Goal: Task Accomplishment & Management: Manage account settings

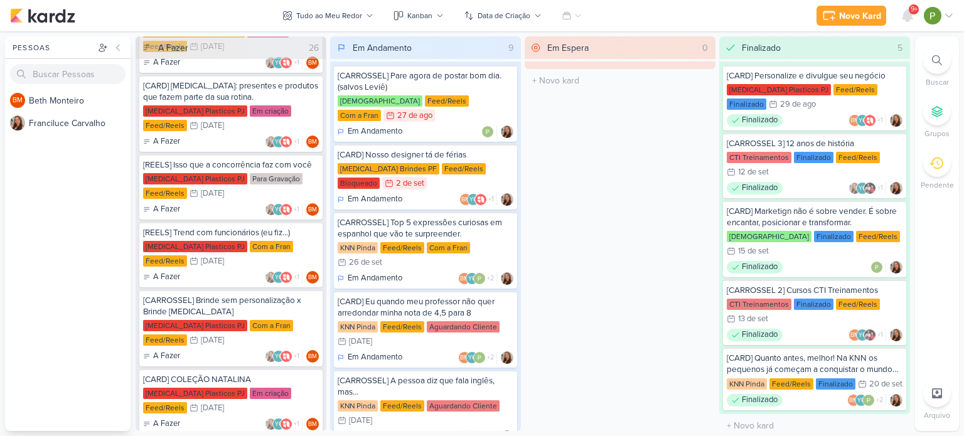
scroll to position [941, 0]
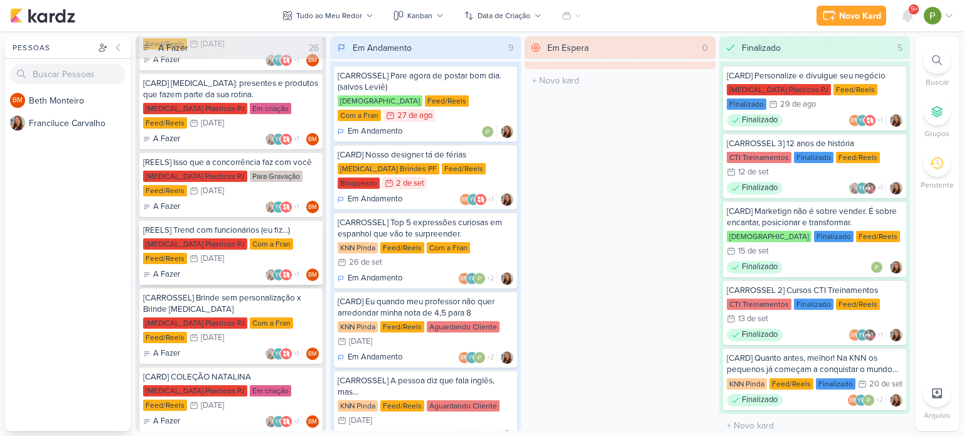
click at [236, 238] on div "Allegra Plasticos PJ Com a Fran Feed/Reels 1/10 1 de out" at bounding box center [231, 252] width 176 height 28
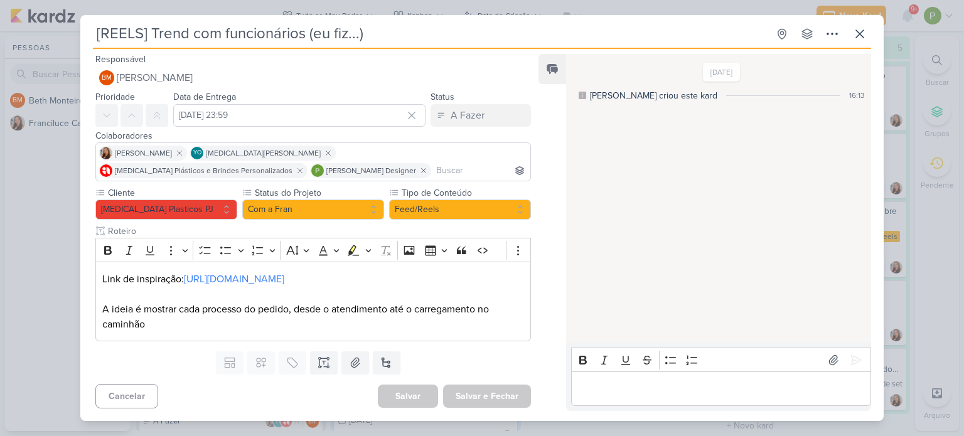
click at [0, 238] on div "[REELS] Trend com funcionários (eu fiz...) Criado por Beth" at bounding box center [482, 218] width 964 height 436
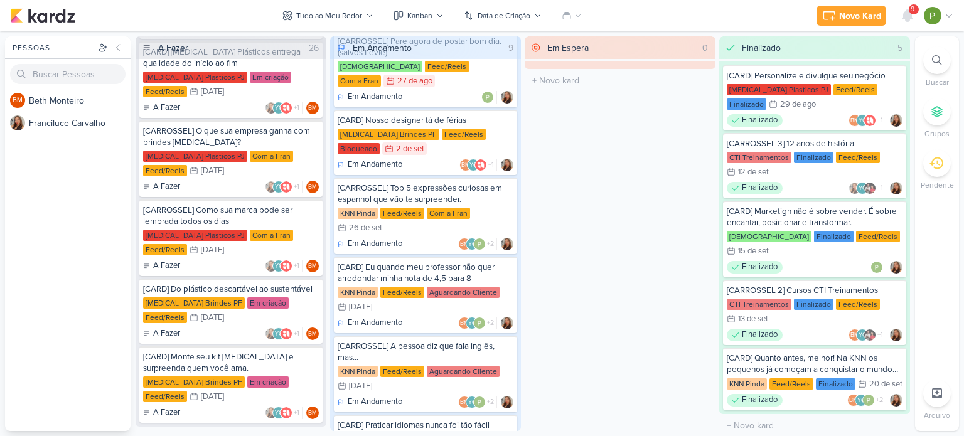
scroll to position [0, 0]
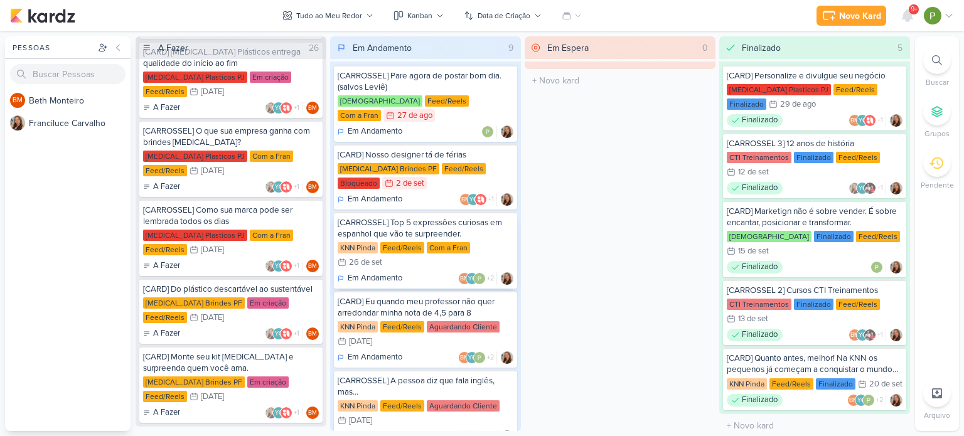
click at [416, 242] on div "Feed/Reels" at bounding box center [402, 247] width 44 height 11
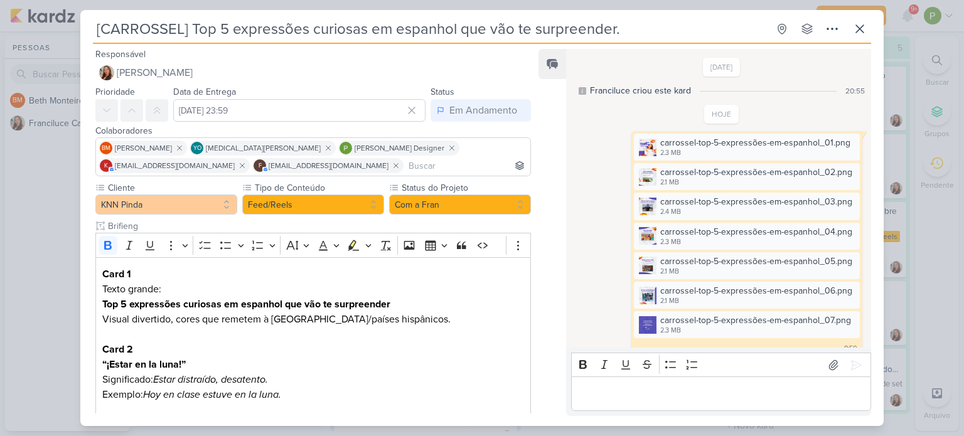
scroll to position [60, 0]
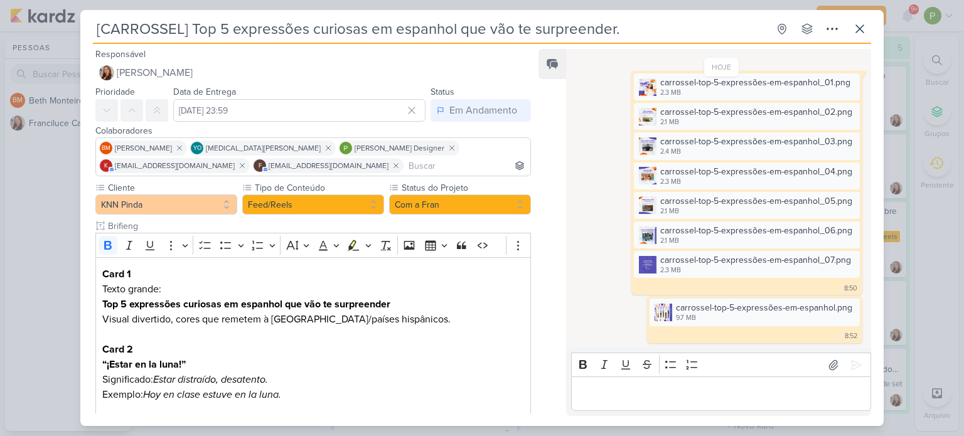
click at [15, 236] on div "[CARROSSEL] Top 5 expressões curiosas em espanhol que vão te surpreender. Criad…" at bounding box center [482, 218] width 964 height 436
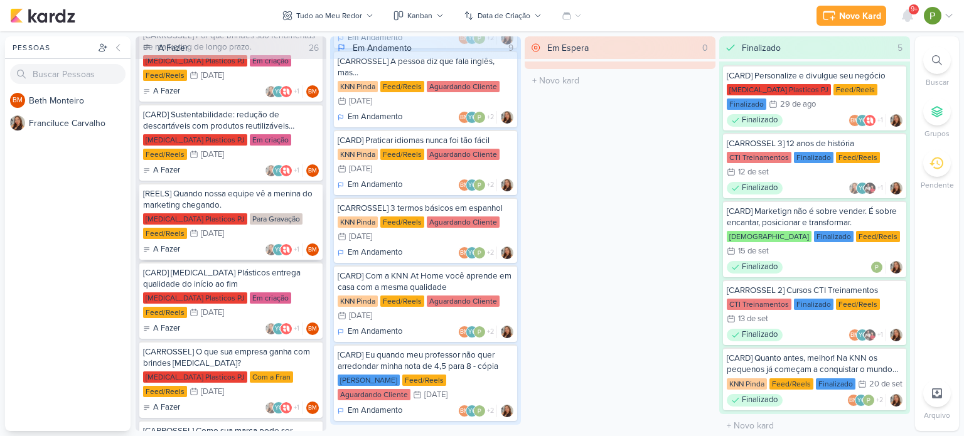
scroll to position [1320, 0]
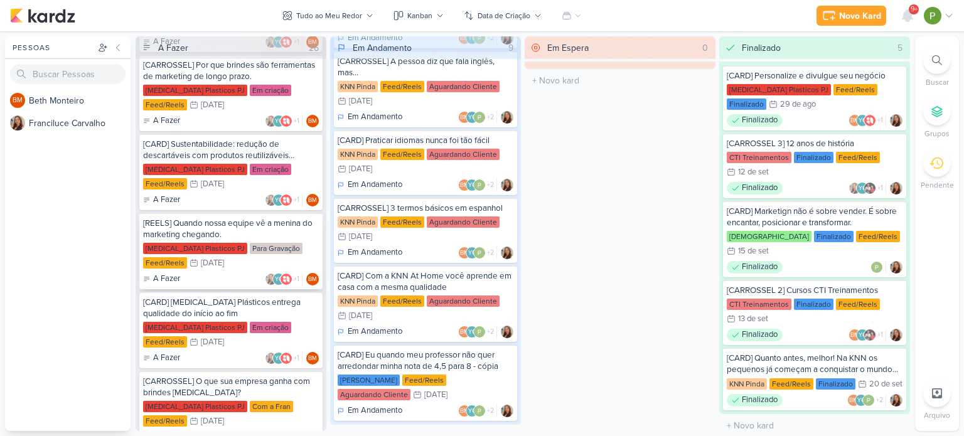
click at [236, 218] on div "[REELS] Quando nossa equipe vê a menina do marketing chegando." at bounding box center [231, 229] width 176 height 23
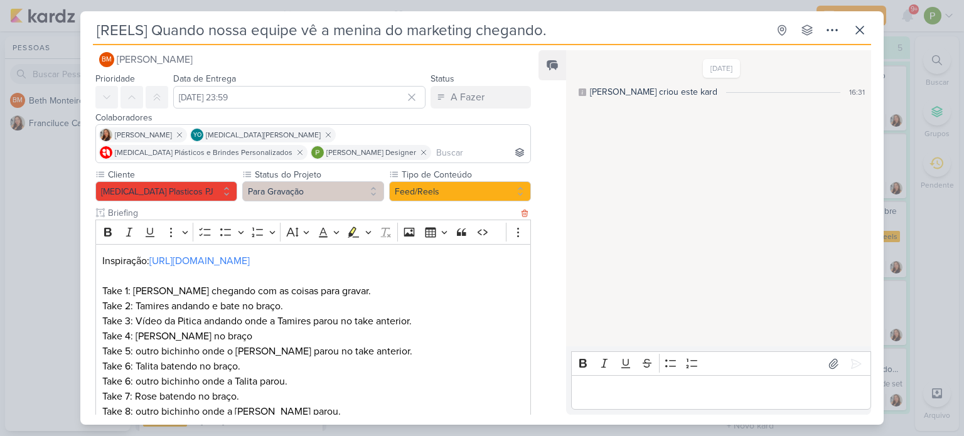
scroll to position [0, 0]
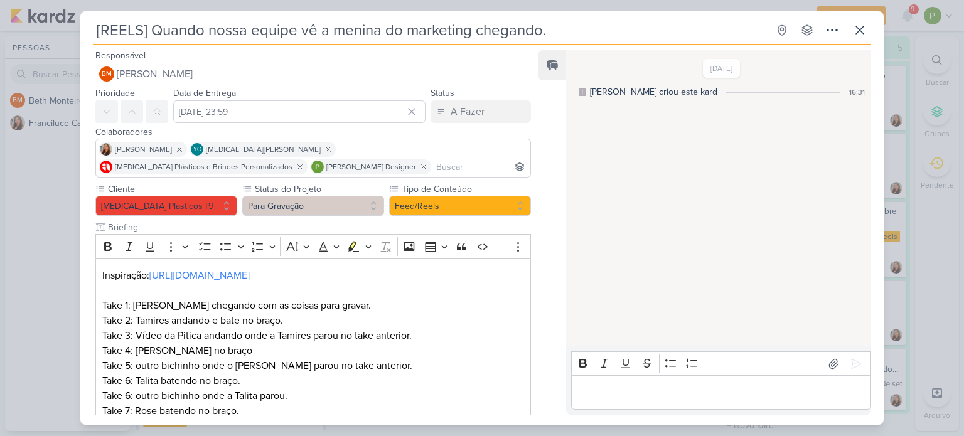
click at [18, 263] on div "[REELS] Quando nossa equipe vê a menina do marketing chegando. Criado por Beth" at bounding box center [482, 218] width 964 height 436
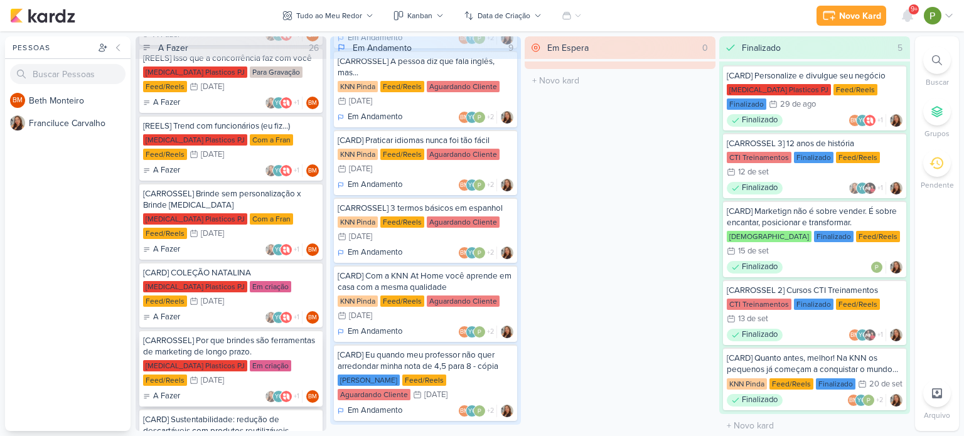
scroll to position [1007, 0]
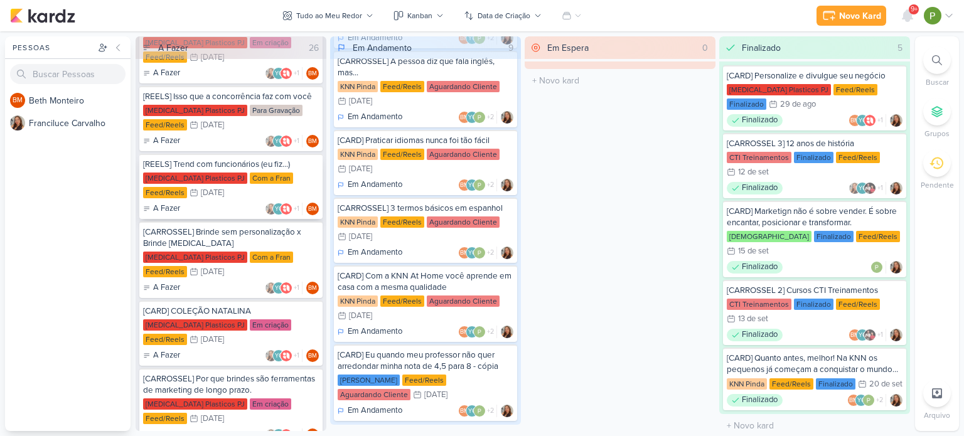
click at [250, 173] on div "Com a Fran" at bounding box center [271, 178] width 43 height 11
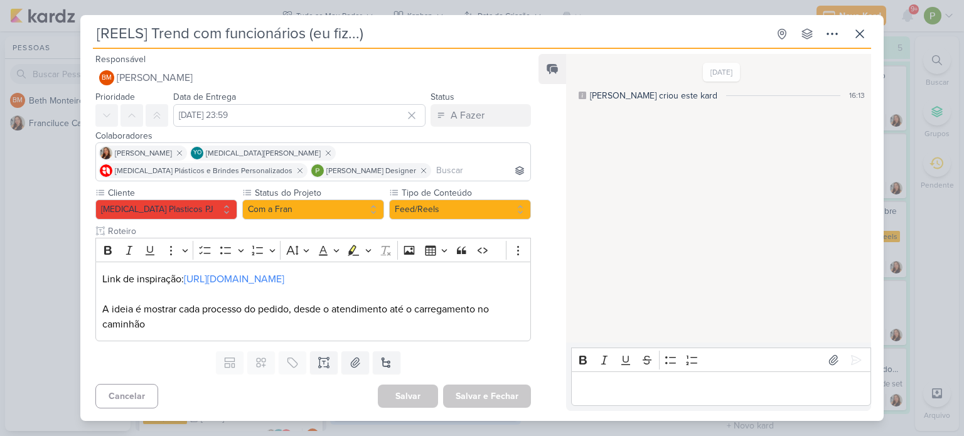
click at [9, 204] on div "[REELS] Trend com funcionários (eu fiz...) Criado por Beth" at bounding box center [482, 218] width 964 height 436
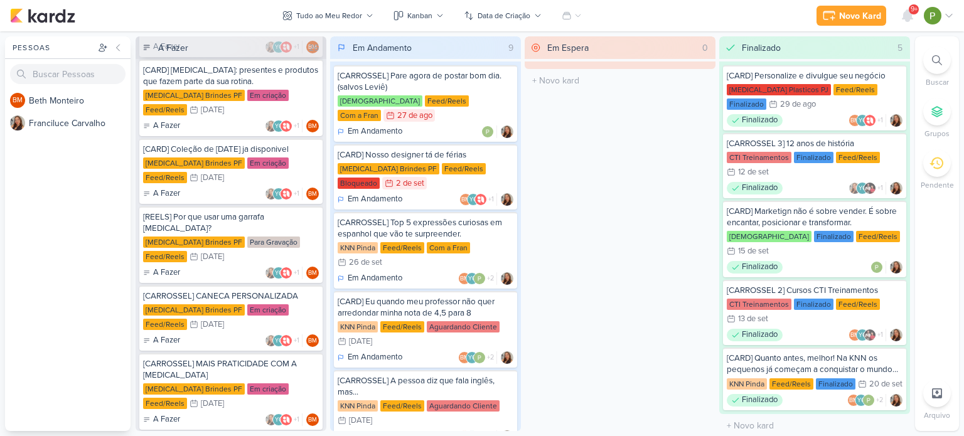
scroll to position [439, 0]
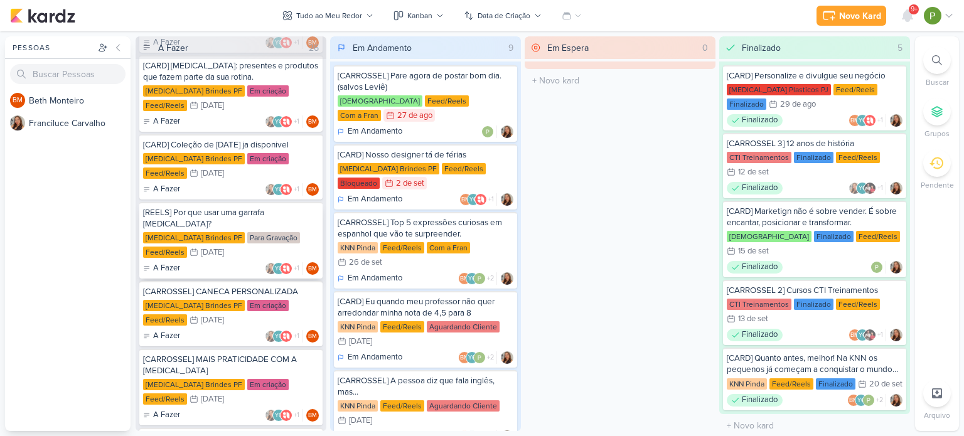
click at [235, 243] on div "Allegra Brindes PF Para Gravação Feed/Reels 13/10 13 de out" at bounding box center [231, 246] width 176 height 28
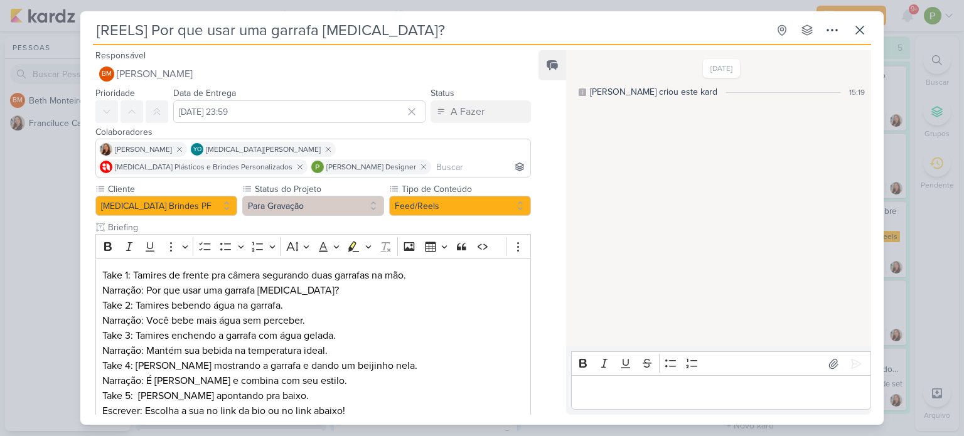
click at [67, 216] on div "[REELS] Por que usar uma garrafa Allegra? Criado por Beth" at bounding box center [482, 218] width 964 height 436
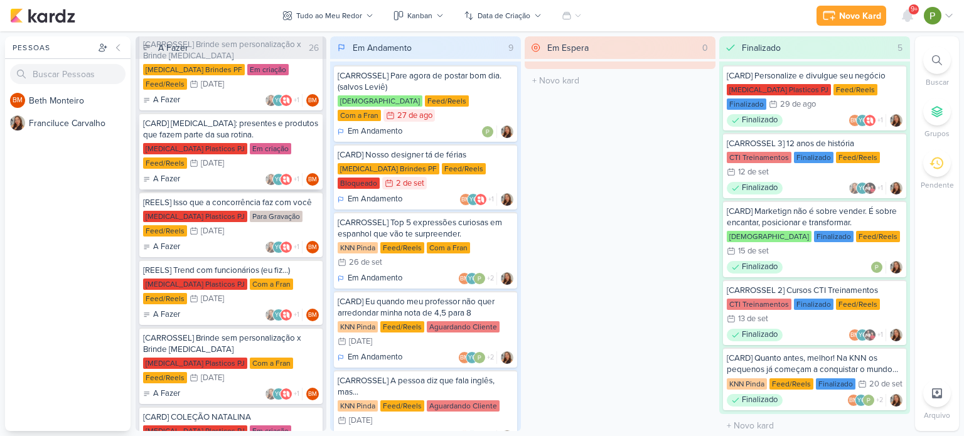
scroll to position [941, 0]
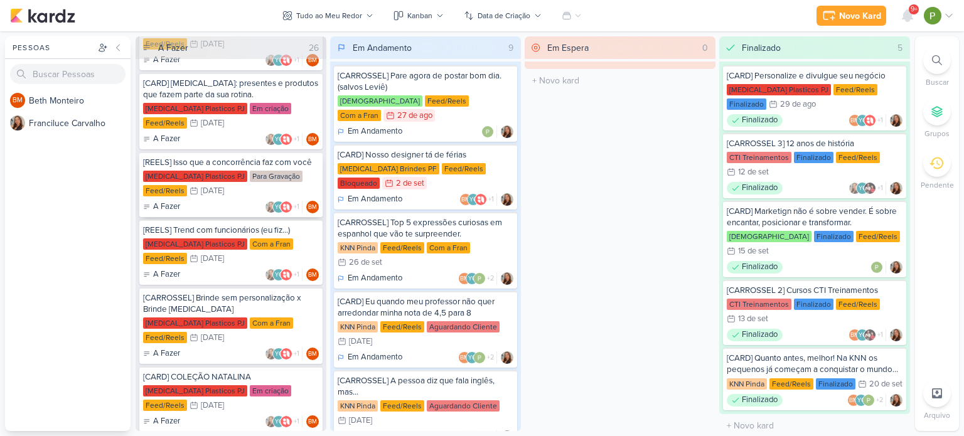
click at [226, 178] on div "Allegra Plasticos PJ Para Gravação Feed/Reels 14/10 14 de out" at bounding box center [231, 185] width 176 height 28
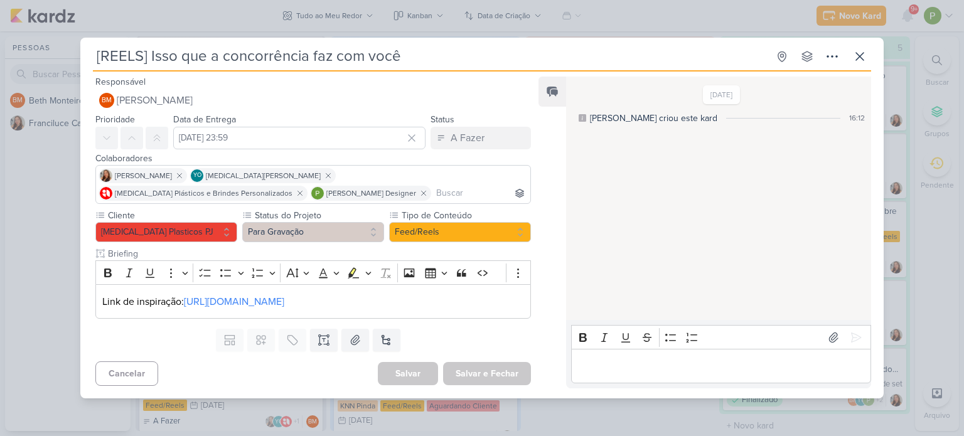
click at [38, 212] on div "[REELS] Isso que a concorrência faz com você Criado por Beth" at bounding box center [482, 218] width 964 height 436
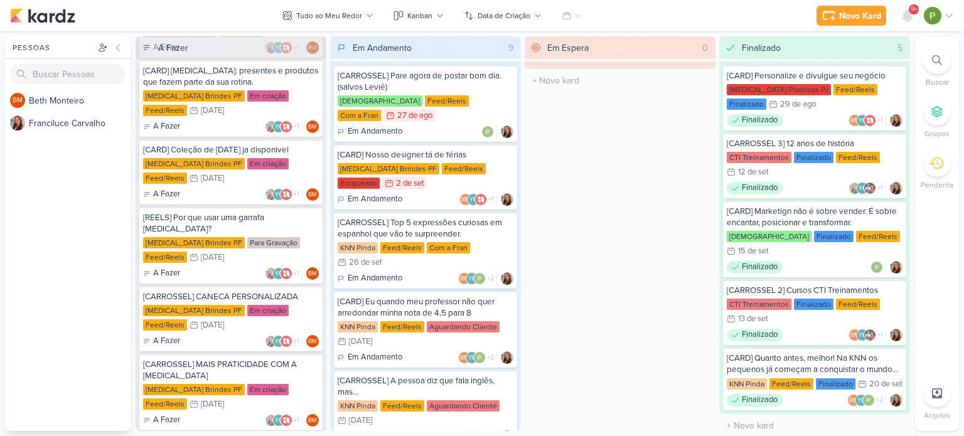
scroll to position [439, 0]
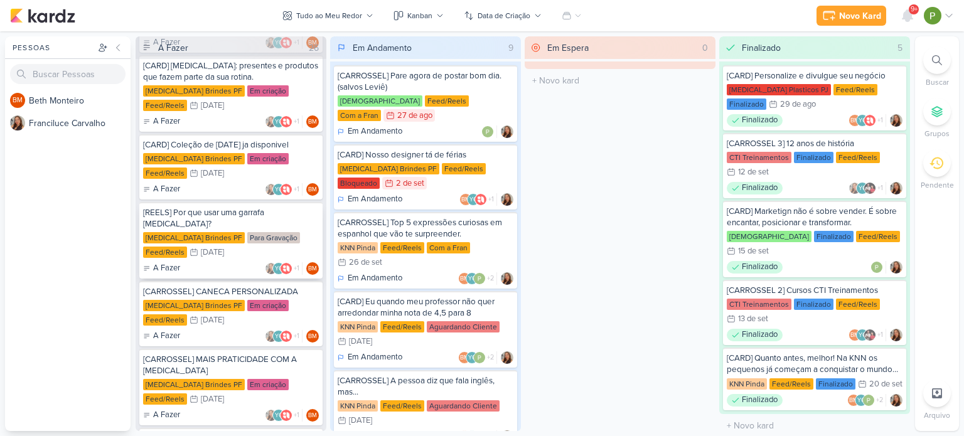
click at [221, 216] on div "[REELS] Por que usar uma garrafa Allegra? Allegra Brindes PF Para Gravação Feed…" at bounding box center [230, 240] width 183 height 77
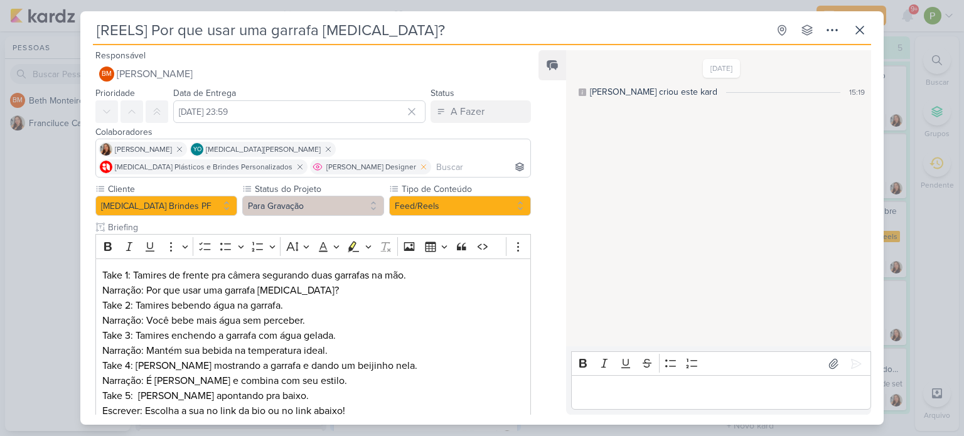
click at [419, 167] on icon at bounding box center [423, 166] width 9 height 9
click at [826, 32] on icon at bounding box center [831, 30] width 15 height 15
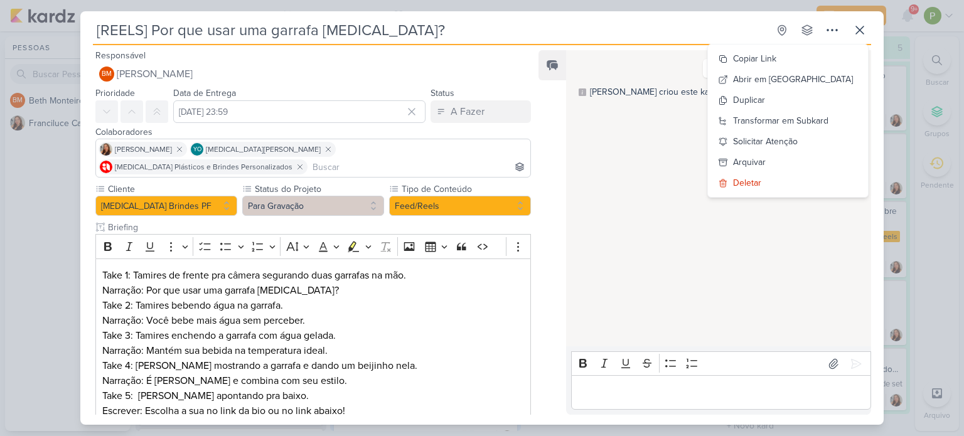
click at [45, 187] on div "[REELS] Por que usar uma garrafa Allegra? Criado por Beth" at bounding box center [482, 218] width 964 height 436
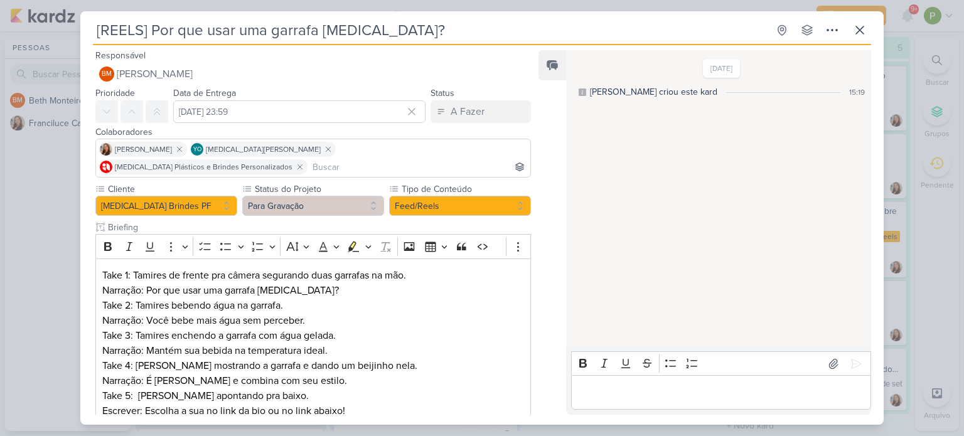
click at [24, 192] on div "[REELS] Por que usar uma garrafa Allegra? Criado por Beth" at bounding box center [482, 218] width 964 height 436
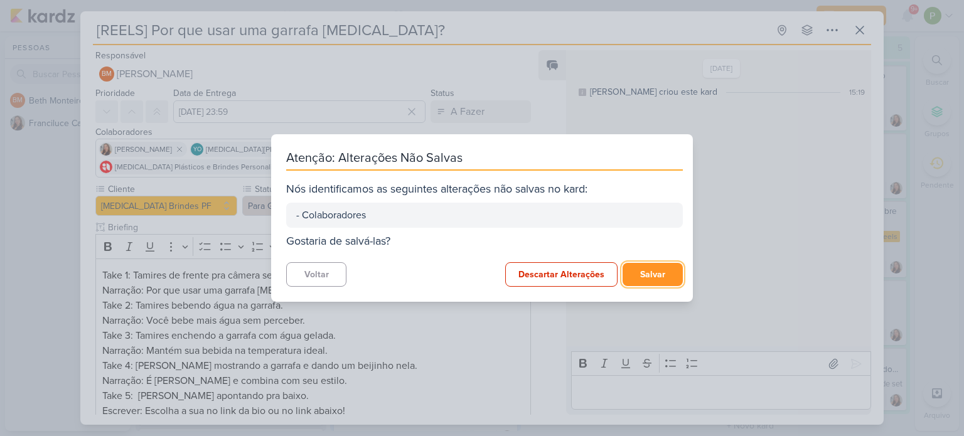
click at [647, 274] on button "Salvar" at bounding box center [652, 274] width 60 height 23
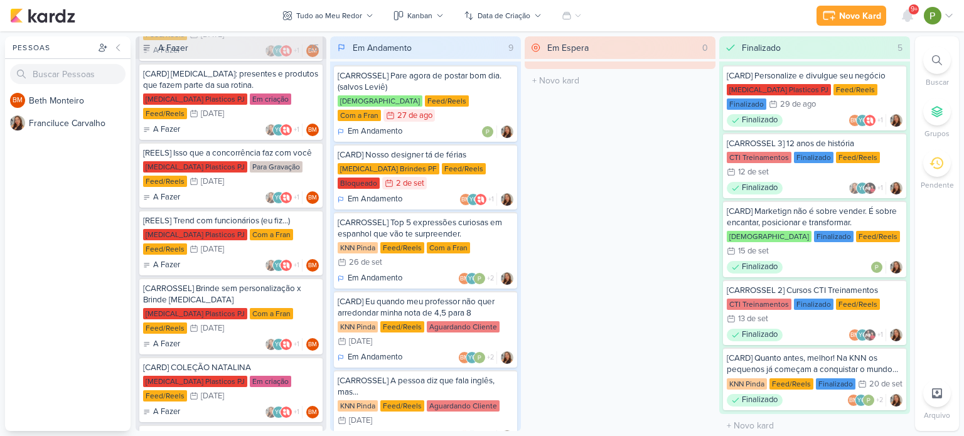
scroll to position [878, 0]
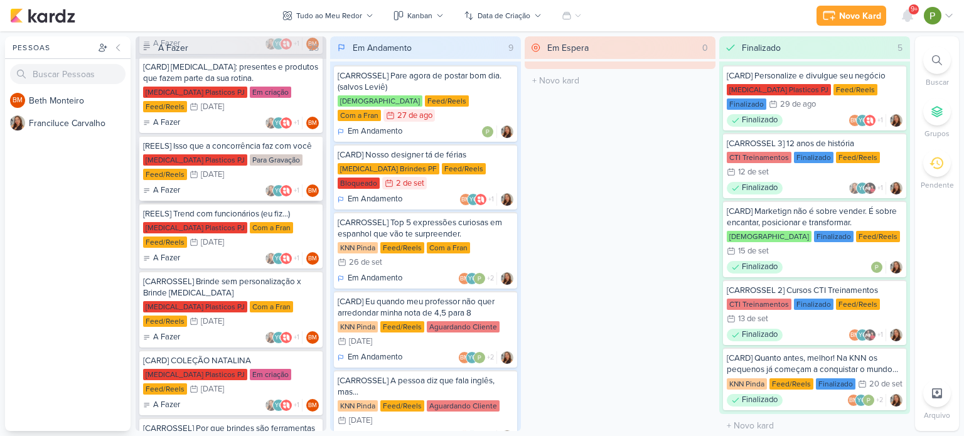
click at [250, 157] on div "Para Gravação" at bounding box center [276, 159] width 53 height 11
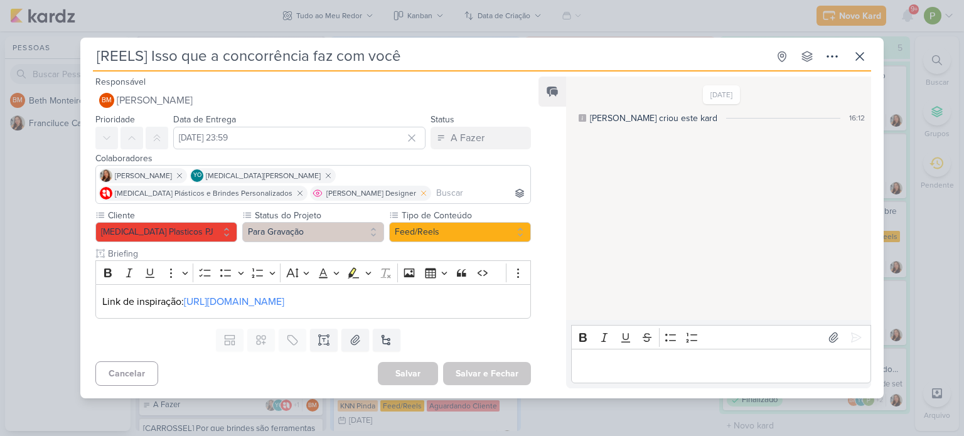
click at [419, 193] on icon at bounding box center [423, 193] width 9 height 9
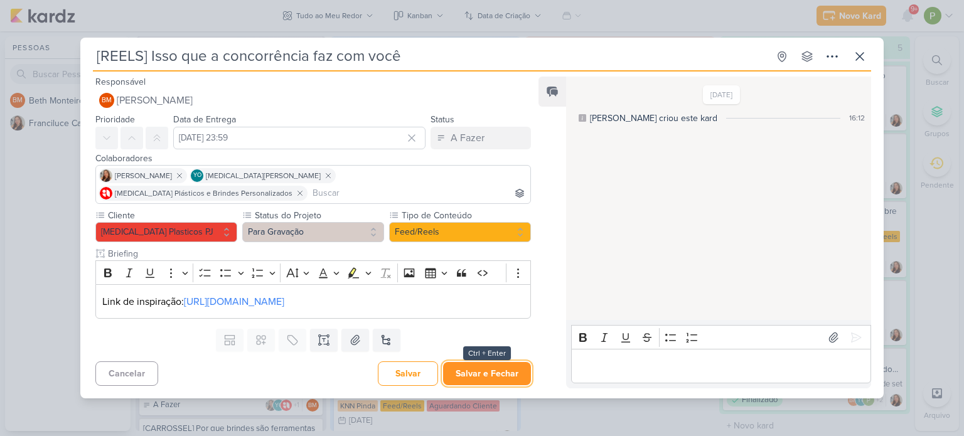
click at [467, 364] on button "Salvar e Fechar" at bounding box center [487, 373] width 88 height 23
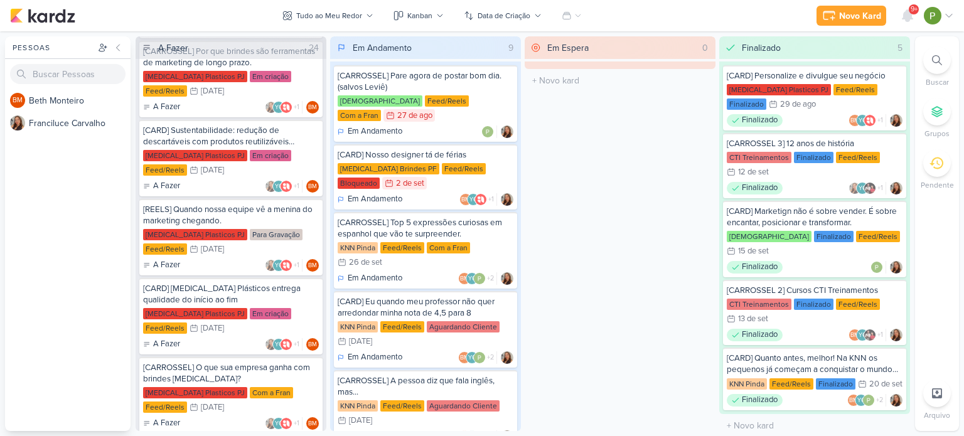
scroll to position [1192, 0]
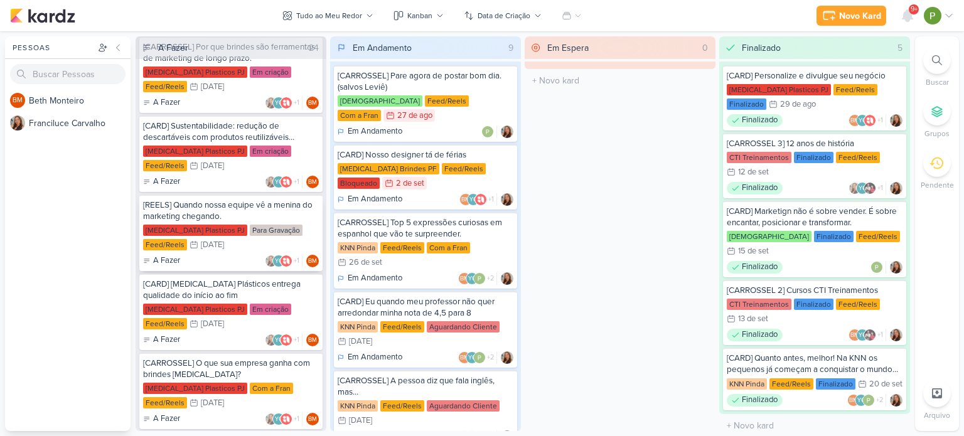
click at [250, 225] on div "Para Gravação" at bounding box center [276, 230] width 53 height 11
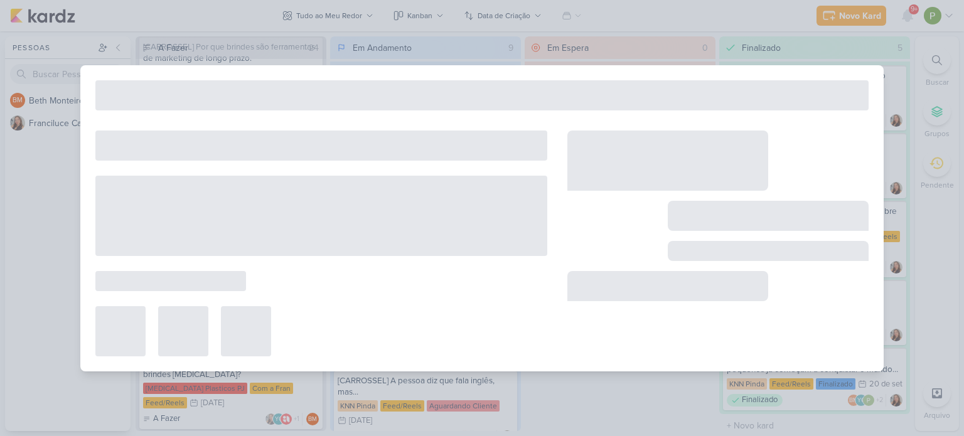
type input "[REELS] Quando nossa equipe vê a menina do marketing chegando."
type input "[DATE] 23:59"
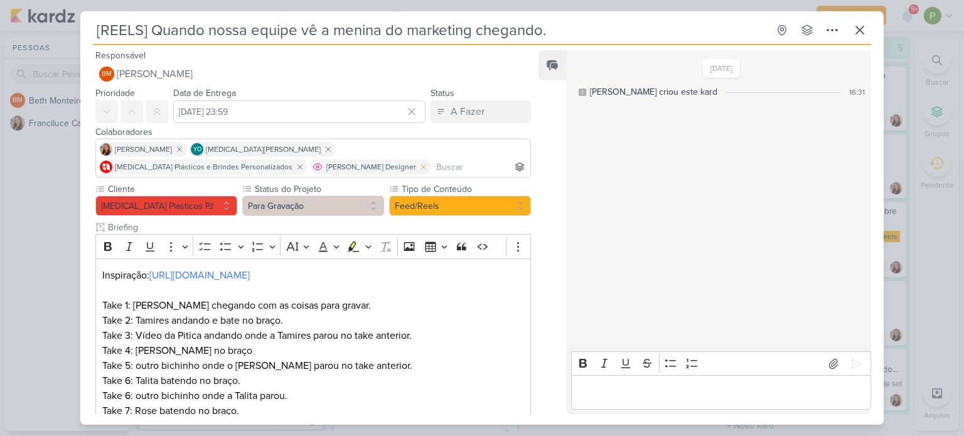
click at [419, 168] on icon at bounding box center [423, 166] width 9 height 9
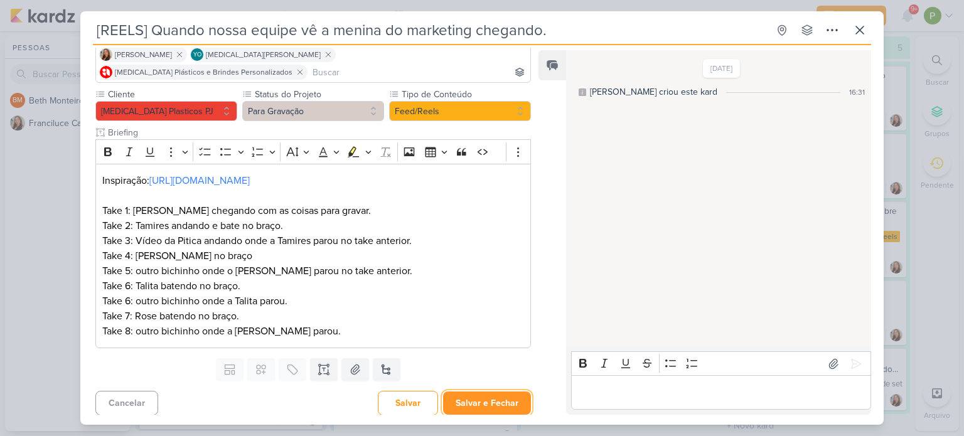
click at [484, 395] on button "Salvar e Fechar" at bounding box center [487, 402] width 88 height 23
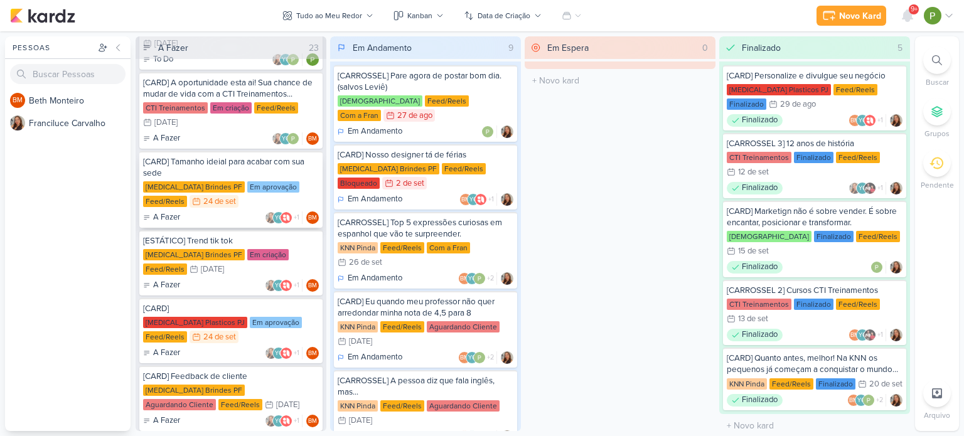
scroll to position [63, 0]
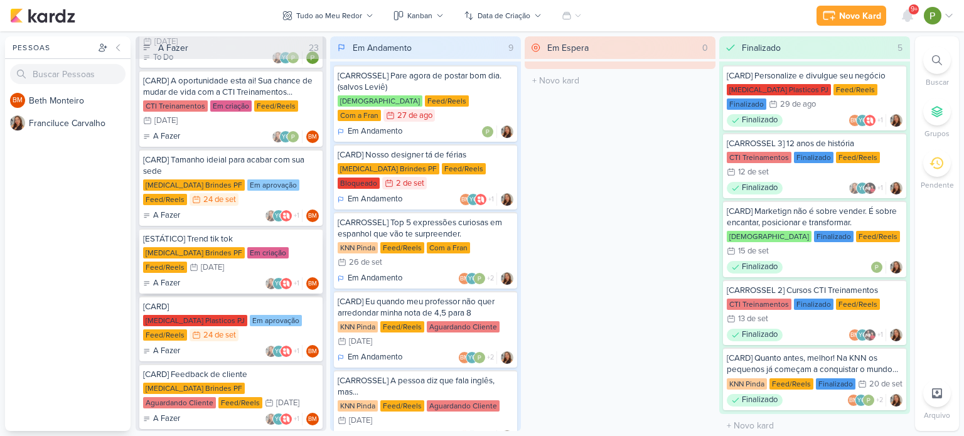
click at [231, 242] on div "[ESTÁTICO] Trend tik tok" at bounding box center [231, 238] width 176 height 11
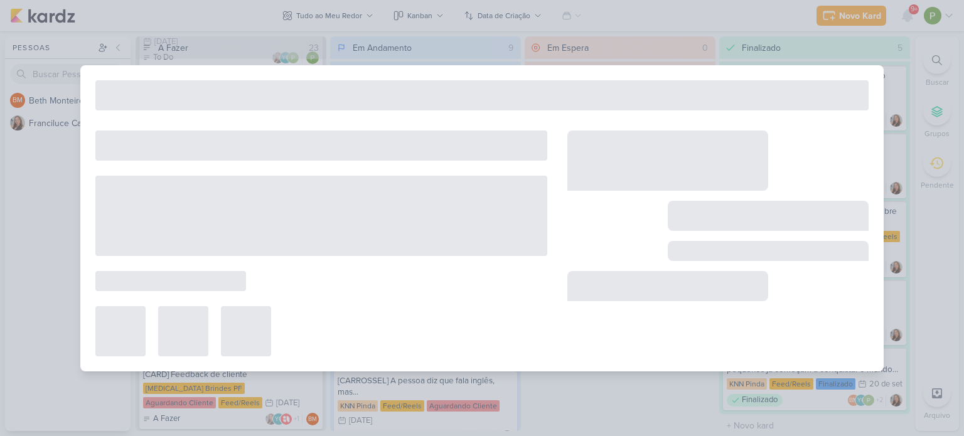
type input "[ESTÁTICO] Trend tik tok"
type input "[DATE] 23:59"
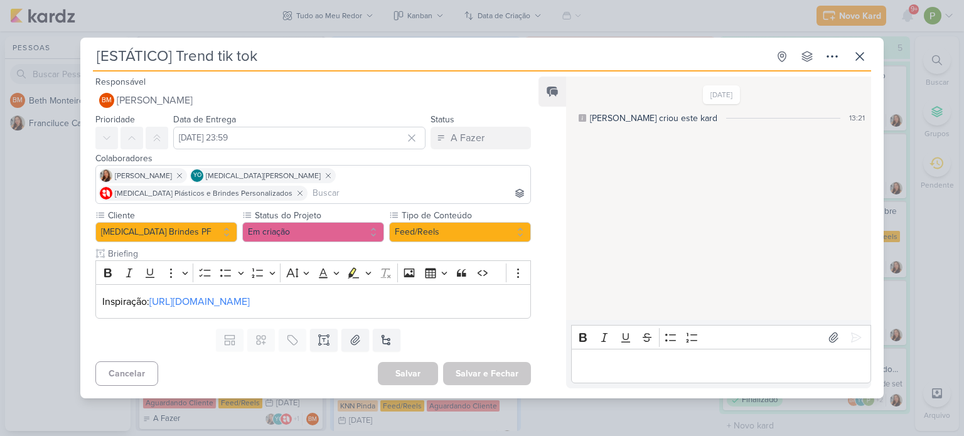
scroll to position [0, 0]
click at [255, 375] on div "Cancelar [GEOGRAPHIC_DATA] Salvar e Fechar Ctrl + Enter" at bounding box center [307, 372] width 455 height 32
click at [419, 194] on icon at bounding box center [423, 193] width 9 height 9
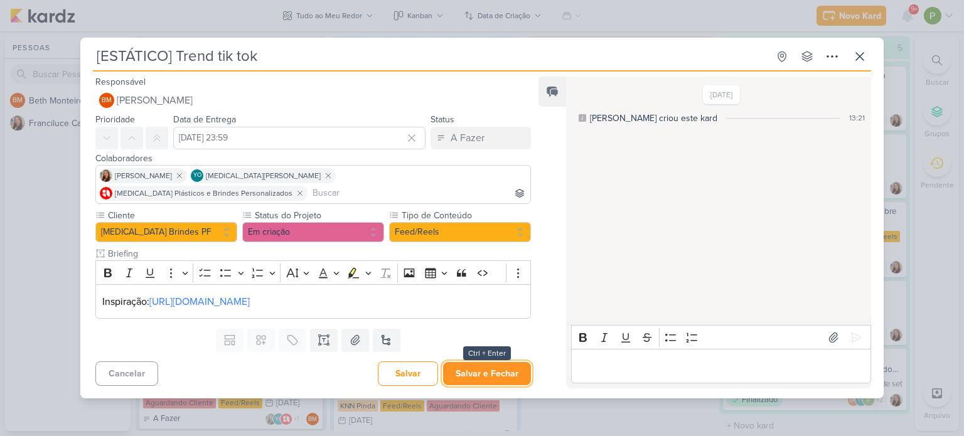
click at [470, 362] on button "Salvar e Fechar" at bounding box center [487, 373] width 88 height 23
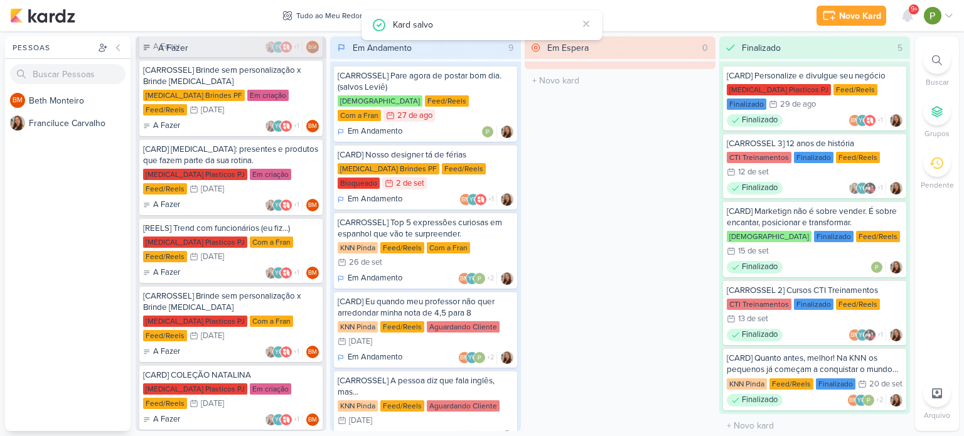
scroll to position [753, 0]
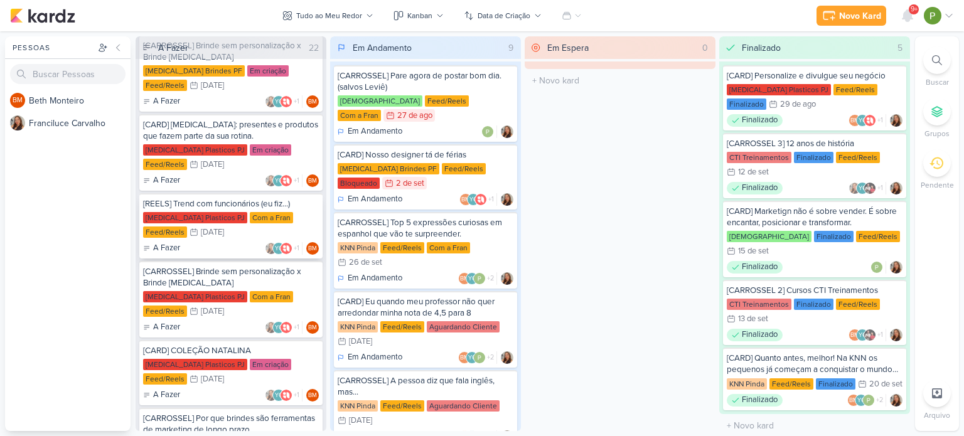
click at [216, 242] on div "A Fazer YO +1 BM" at bounding box center [231, 248] width 176 height 13
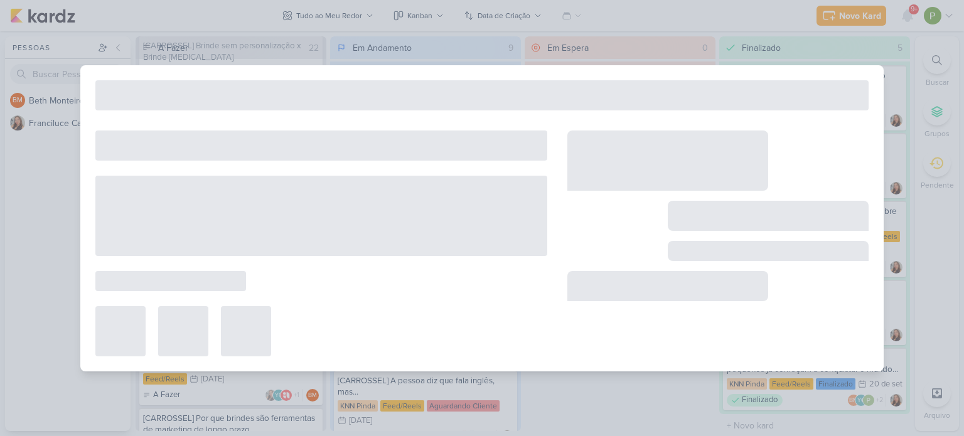
type input "[REELS] Trend com funcionários (eu fiz...)"
type input "[DATE] 23:59"
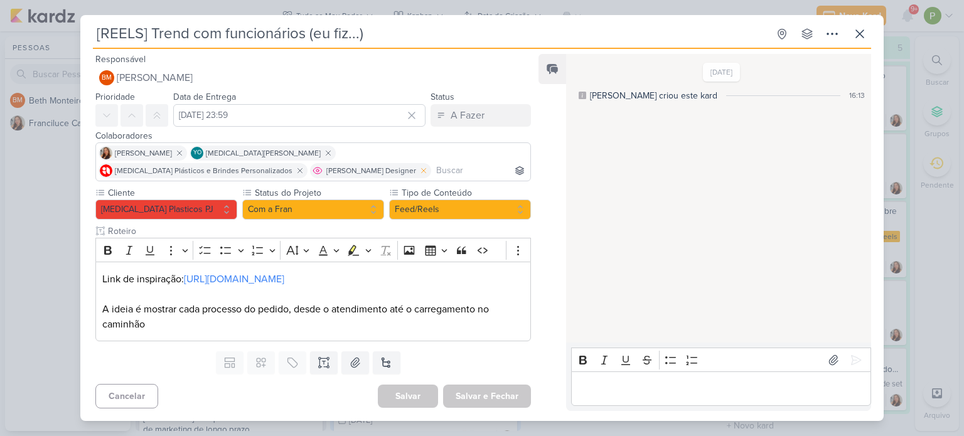
click at [419, 174] on icon at bounding box center [423, 170] width 9 height 9
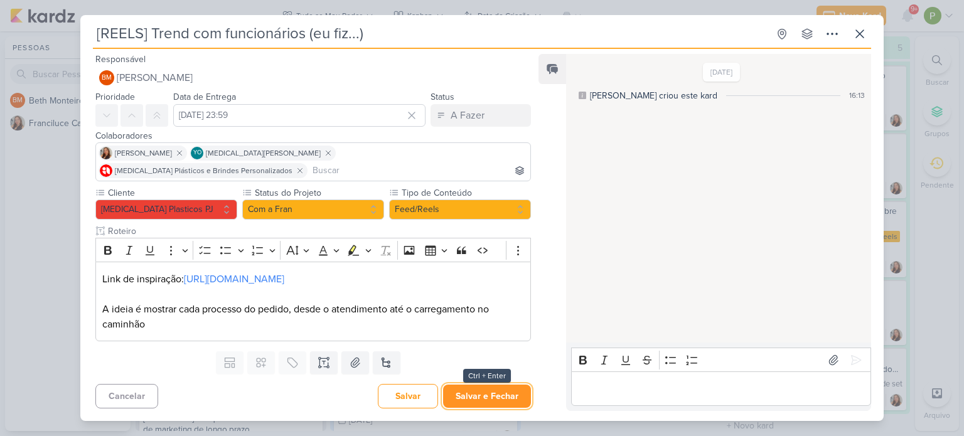
click at [460, 386] on button "Salvar e Fechar" at bounding box center [487, 396] width 88 height 23
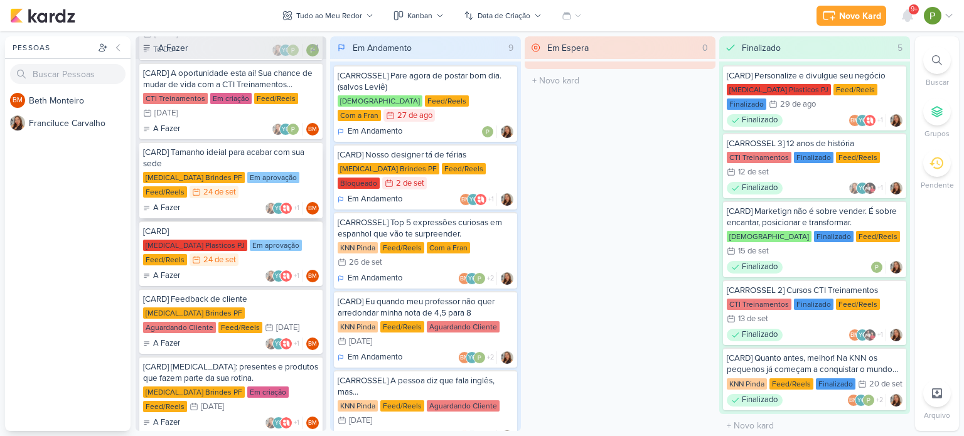
scroll to position [0, 0]
